Goal: Task Accomplishment & Management: Manage account settings

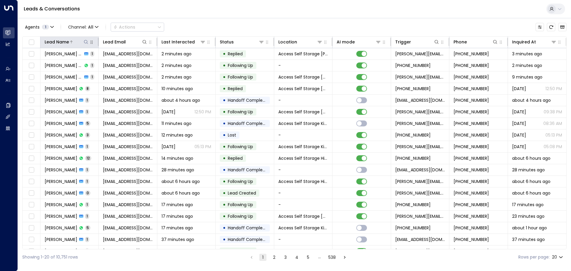
click at [78, 45] on div "Lead Name" at bounding box center [67, 41] width 44 height 7
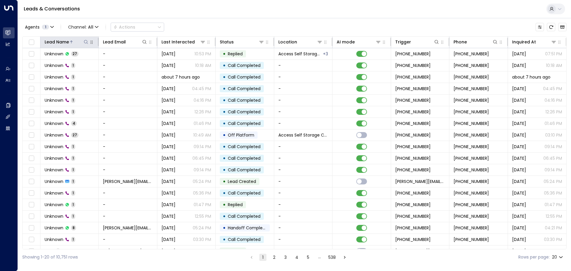
click at [83, 41] on button at bounding box center [86, 42] width 6 height 6
click at [211, 21] on div "Agents 1 Channel: All Actions" at bounding box center [294, 27] width 544 height 12
click at [188, 42] on div "Last Interacted" at bounding box center [178, 41] width 33 height 7
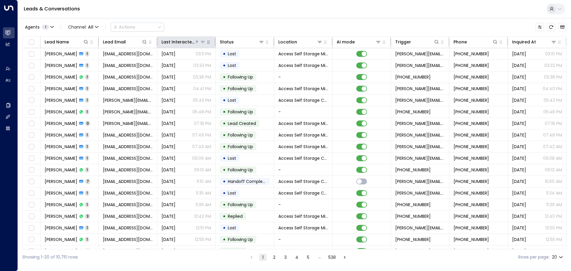
click at [188, 42] on div "Last Interacted" at bounding box center [178, 41] width 33 height 7
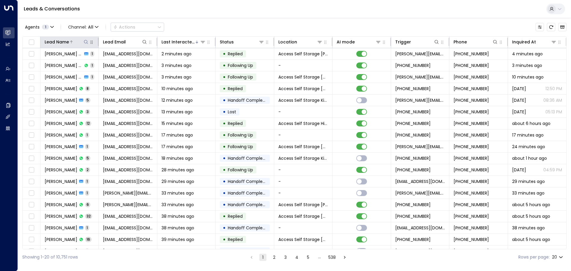
click at [84, 42] on icon at bounding box center [86, 42] width 5 height 5
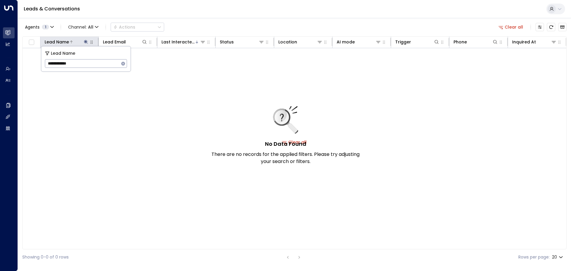
type input "**********"
click at [122, 65] on icon "button" at bounding box center [123, 64] width 4 height 4
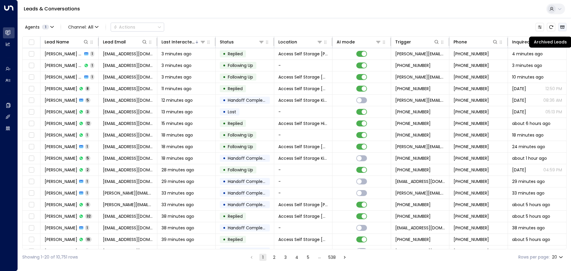
click at [563, 27] on icon "Archived Leads" at bounding box center [562, 27] width 4 height 3
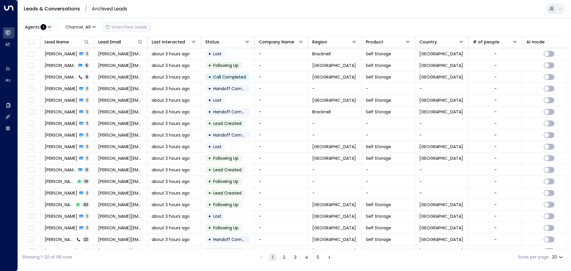
click at [49, 26] on icon "button" at bounding box center [50, 27] width 4 height 4
click at [559, 8] on div at bounding box center [285, 135] width 571 height 271
click at [559, 8] on icon at bounding box center [559, 9] width 5 height 5
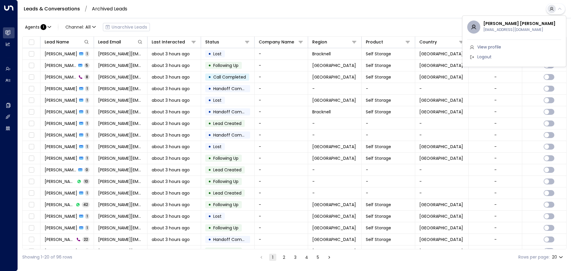
click at [127, 29] on div at bounding box center [285, 135] width 571 height 271
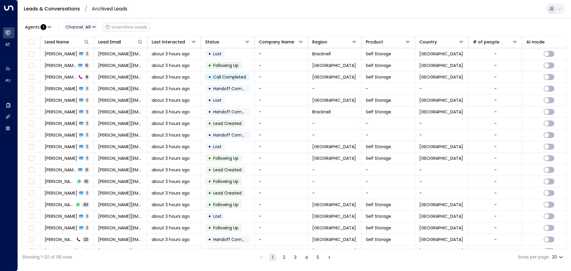
click at [92, 29] on span "Channel: All" at bounding box center [80, 27] width 35 height 8
click at [75, 11] on div "All SMS Email WhatsApp Voice Web Chat" at bounding box center [285, 135] width 571 height 271
click at [72, 9] on link "Leads & Conversations" at bounding box center [52, 8] width 56 height 7
